Goal: Task Accomplishment & Management: Use online tool/utility

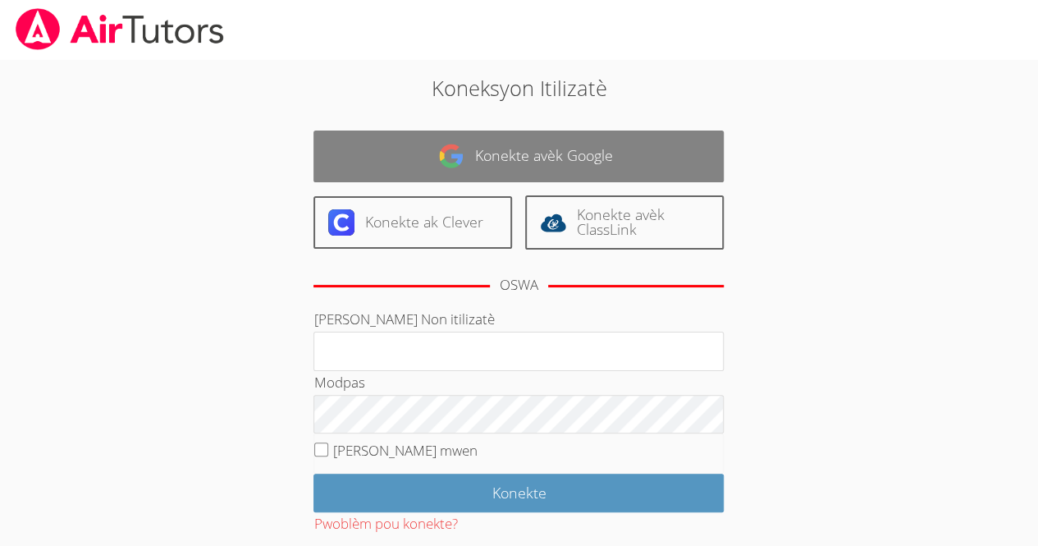
click at [553, 141] on link "Konekte avèk Google" at bounding box center [519, 156] width 410 height 52
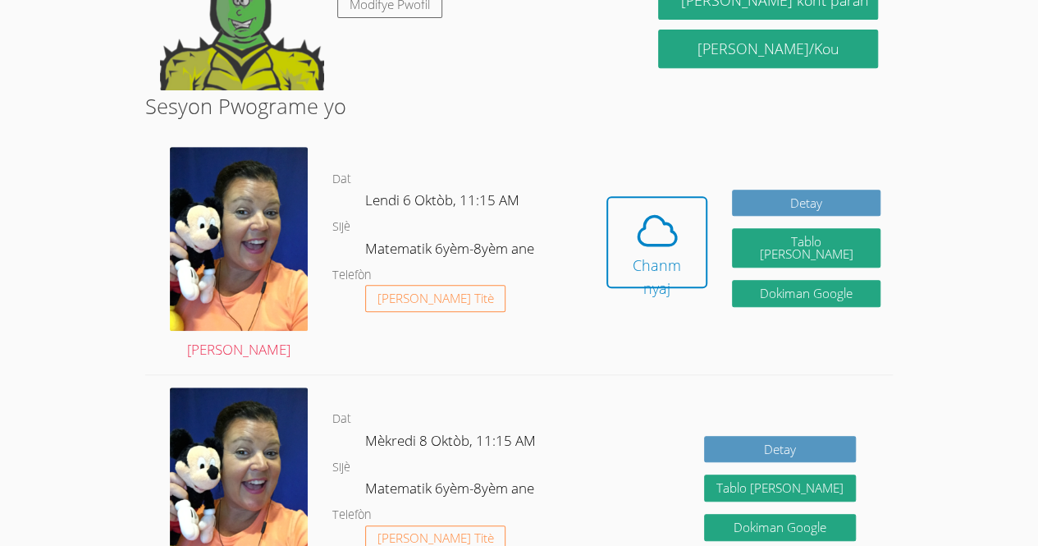
scroll to position [363, 0]
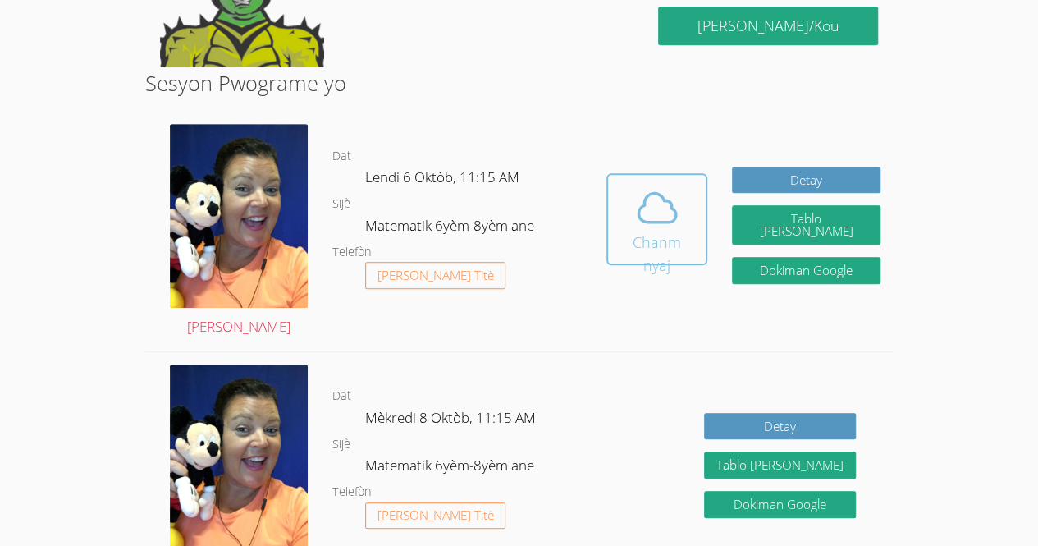
click at [657, 213] on icon at bounding box center [657, 208] width 46 height 46
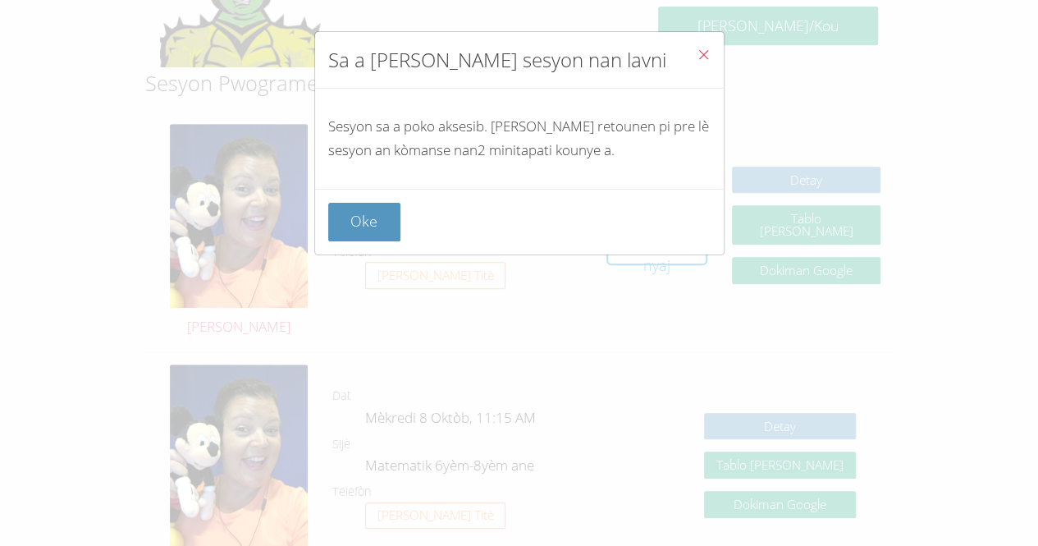
click at [697, 54] on icon "Fèmen" at bounding box center [704, 55] width 14 height 14
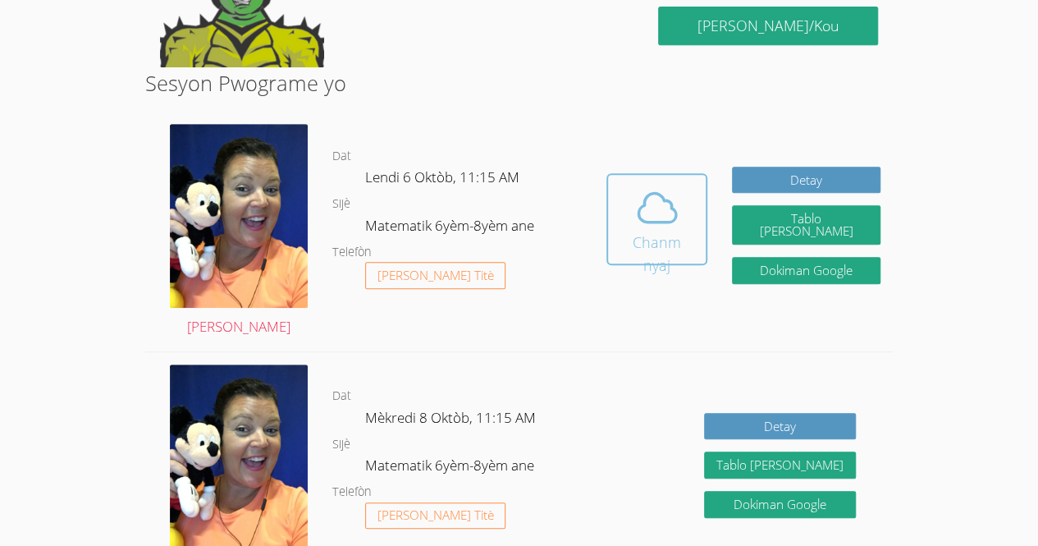
click at [658, 224] on icon at bounding box center [657, 208] width 46 height 46
click at [675, 196] on icon at bounding box center [657, 208] width 46 height 46
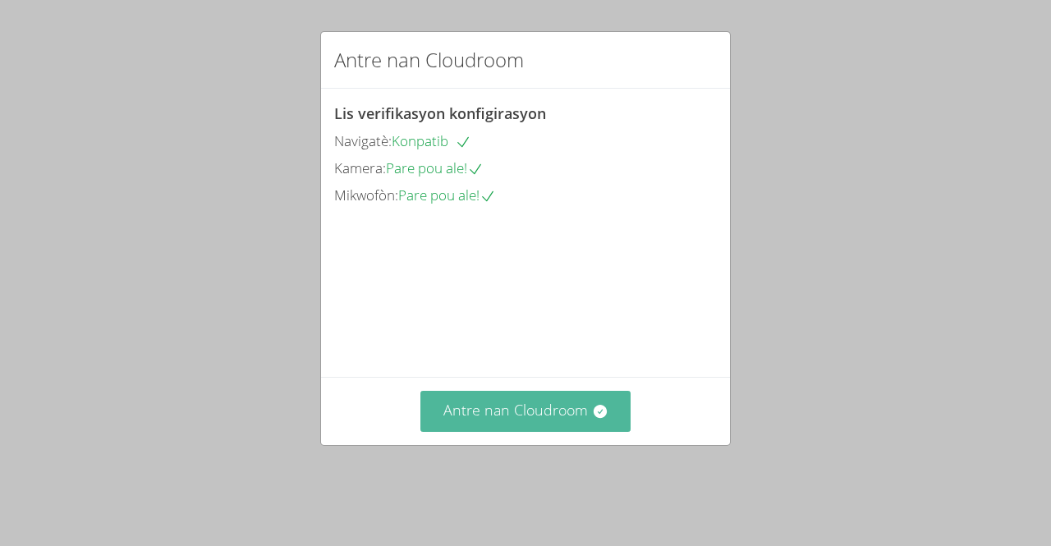
click at [551, 431] on button "Antre nan Cloudroom" at bounding box center [525, 411] width 211 height 40
click at [571, 419] on font "Antre nan Cloudroom" at bounding box center [515, 410] width 144 height 20
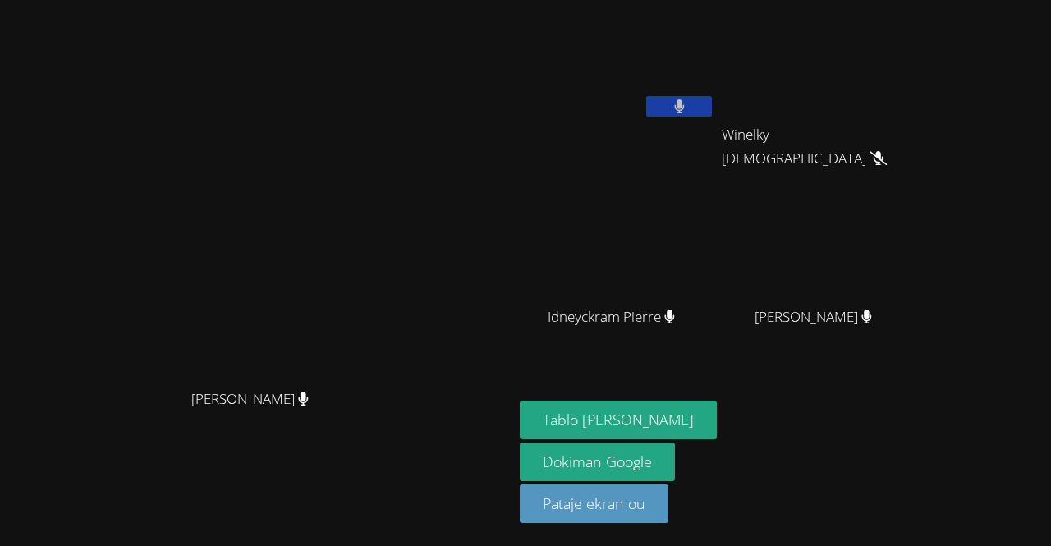
click at [380, 353] on video at bounding box center [257, 240] width 246 height 282
click at [712, 105] on button at bounding box center [679, 106] width 66 height 21
click at [712, 71] on video at bounding box center [617, 62] width 195 height 110
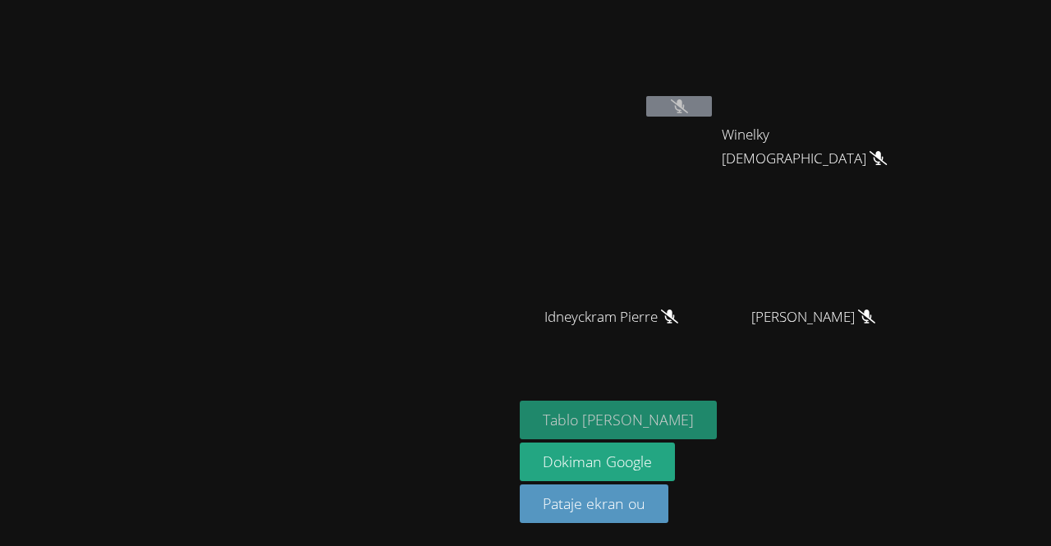
click at [694, 419] on font "Tablo blan" at bounding box center [618, 420] width 151 height 20
click at [694, 415] on font "Tablo blan" at bounding box center [618, 420] width 151 height 20
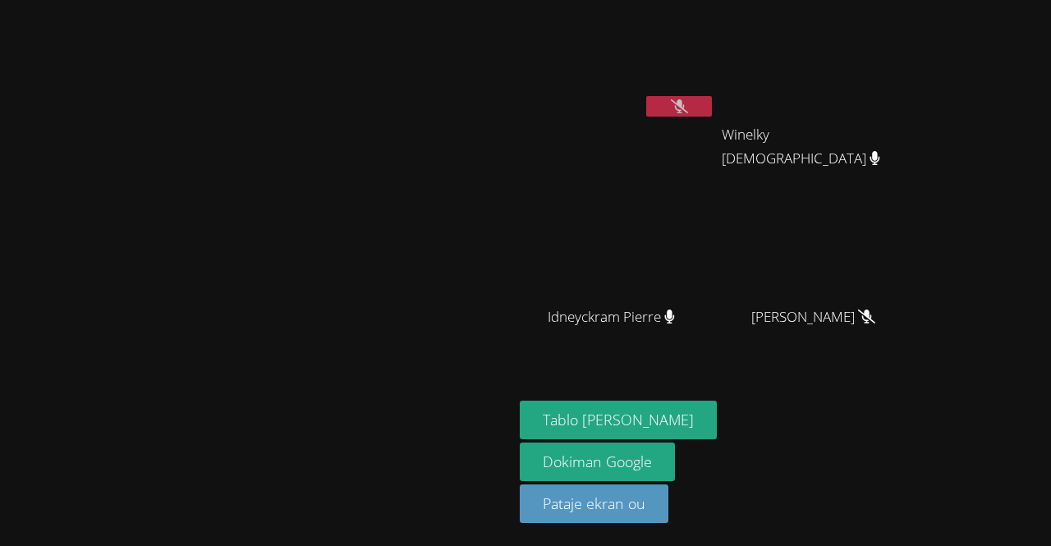
click at [715, 88] on video at bounding box center [617, 62] width 195 height 110
click at [712, 98] on button at bounding box center [679, 106] width 66 height 21
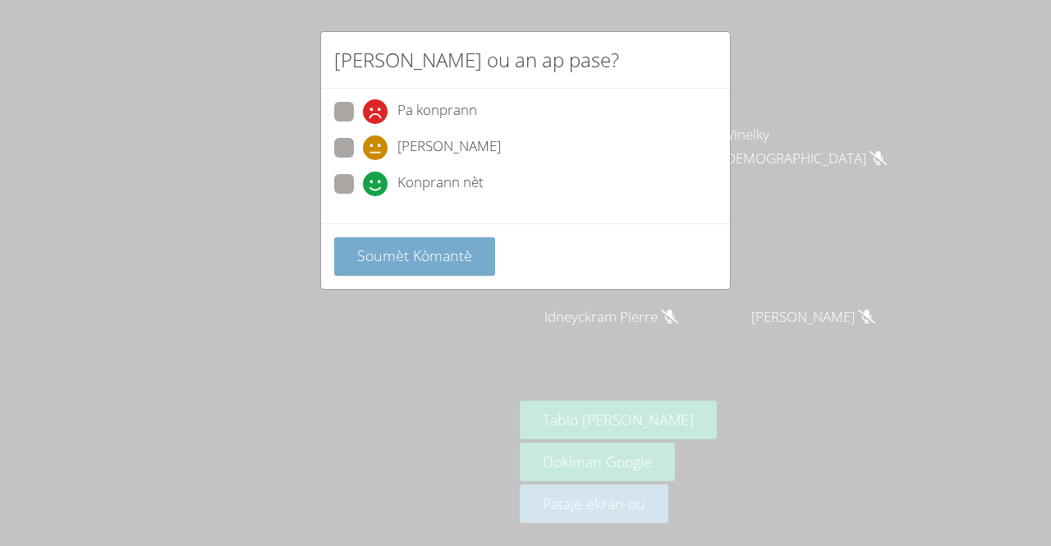
click at [368, 248] on font "Soumèt Kòmantè" at bounding box center [414, 255] width 115 height 20
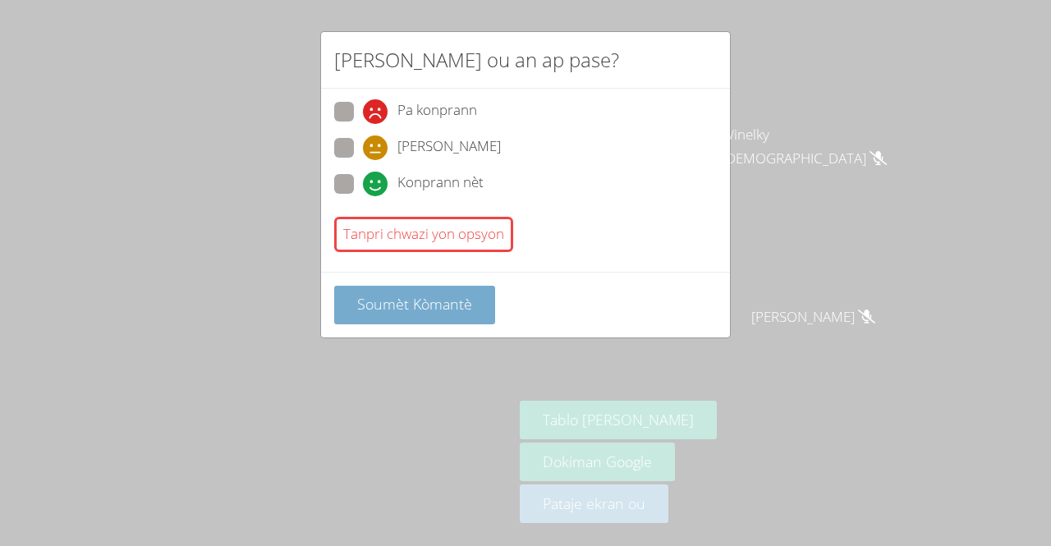
click at [368, 294] on font "Soumèt Kòmantè" at bounding box center [414, 304] width 115 height 20
click at [363, 196] on span at bounding box center [363, 196] width 0 height 0
click at [363, 174] on input "Konprann nèt" at bounding box center [370, 181] width 14 height 14
radio input "true"
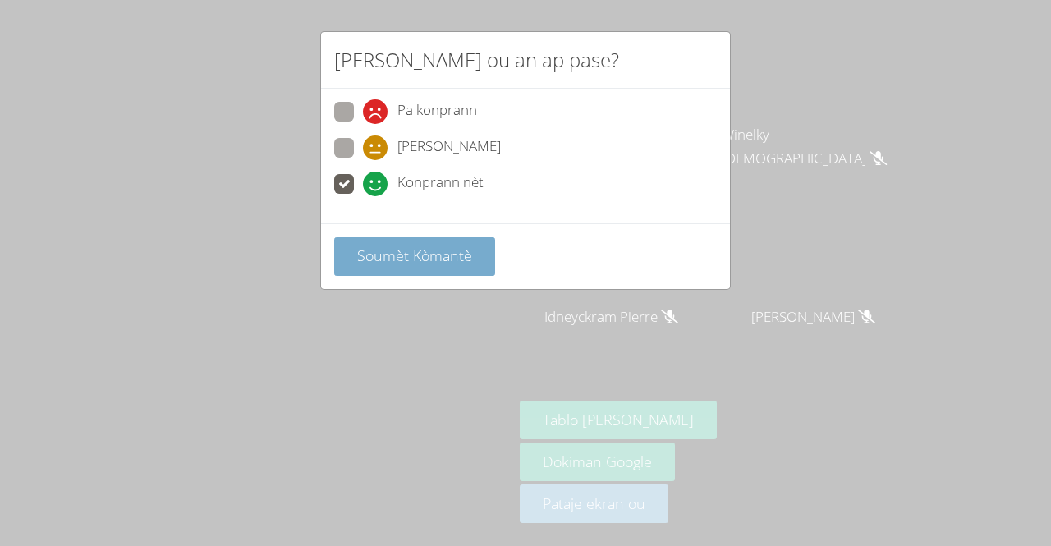
click at [368, 261] on font "Soumèt Kòmantè" at bounding box center [414, 255] width 115 height 20
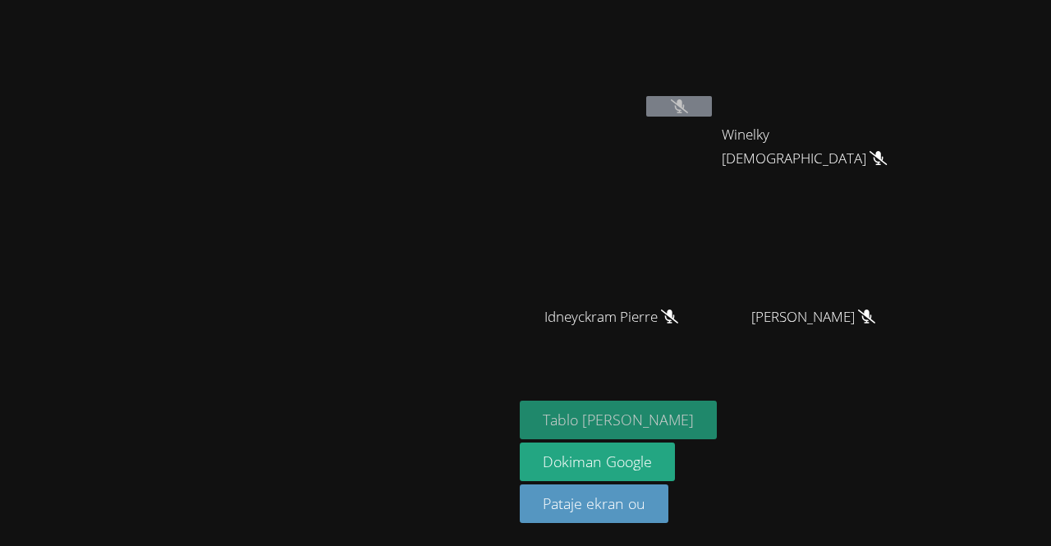
click at [701, 410] on button "Tablo blan" at bounding box center [618, 420] width 197 height 39
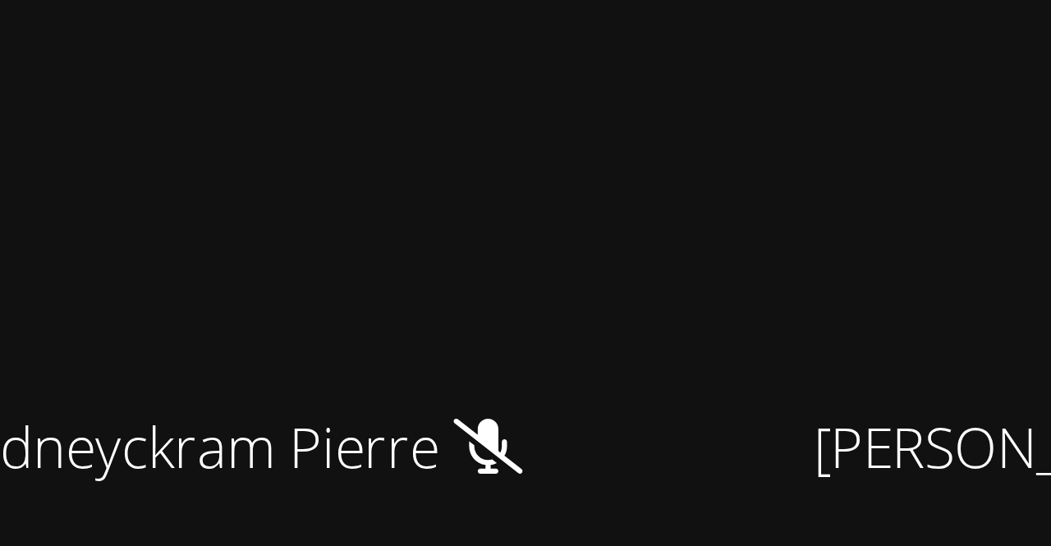
click at [715, 269] on video at bounding box center [617, 244] width 195 height 110
